Goal: Task Accomplishment & Management: Use online tool/utility

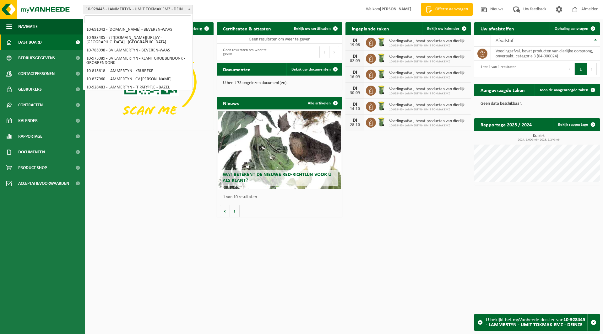
click at [163, 11] on span "10-928445 - LAMMERTYN - UMIT TOKMAK EMZ - DEINZE" at bounding box center [137, 9] width 109 height 9
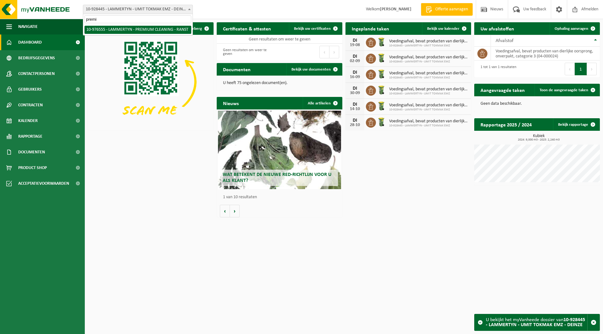
type input "premiu"
select select "158906"
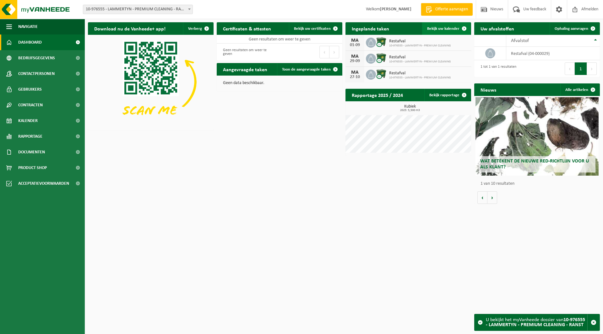
click at [446, 25] on link "Bekijk uw kalender" at bounding box center [446, 28] width 48 height 13
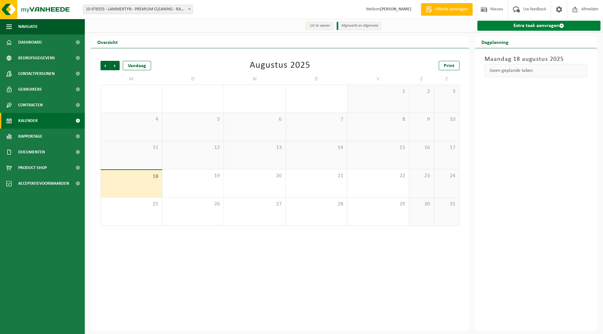
click at [521, 23] on link "Extra taak aanvragen" at bounding box center [538, 26] width 123 height 10
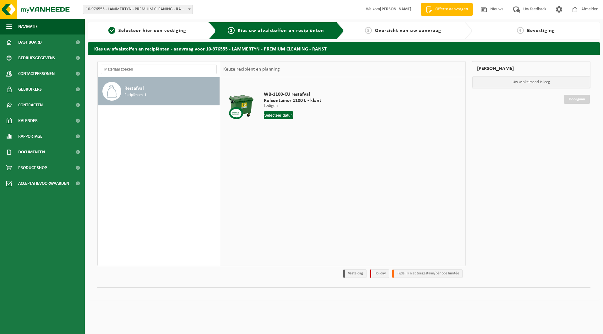
click at [282, 116] on input "text" at bounding box center [278, 115] width 29 height 8
click at [186, 192] on div "Restafval Recipiënten: 1" at bounding box center [159, 171] width 122 height 189
click at [38, 27] on button "Navigatie" at bounding box center [42, 27] width 85 height 16
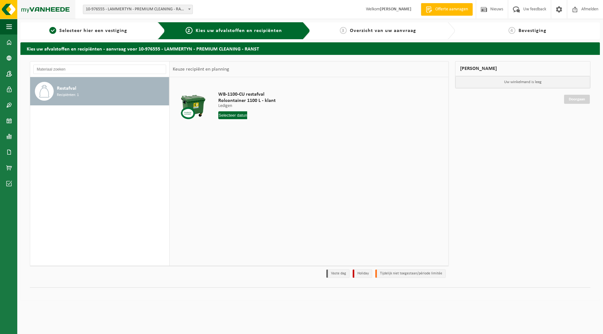
click at [33, 11] on img at bounding box center [37, 9] width 75 height 19
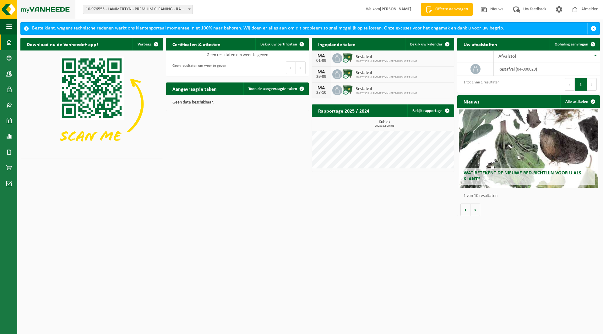
click at [43, 8] on img at bounding box center [37, 9] width 75 height 19
